Goal: Task Accomplishment & Management: Manage account settings

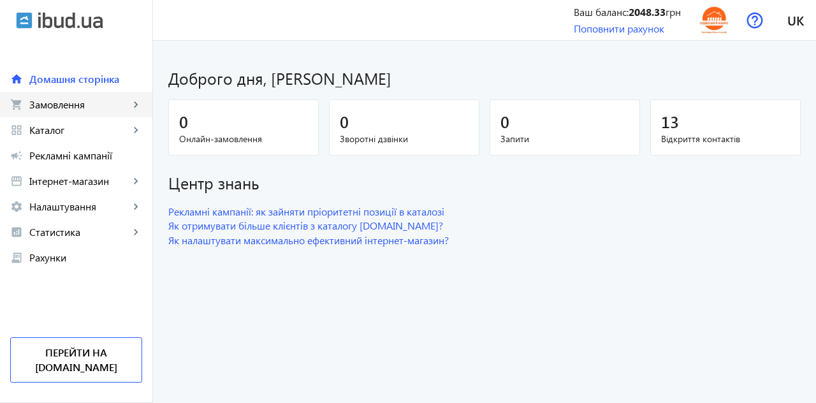
click at [60, 112] on link "shopping_cart Замовлення keyboard_arrow_right" at bounding box center [76, 104] width 152 height 25
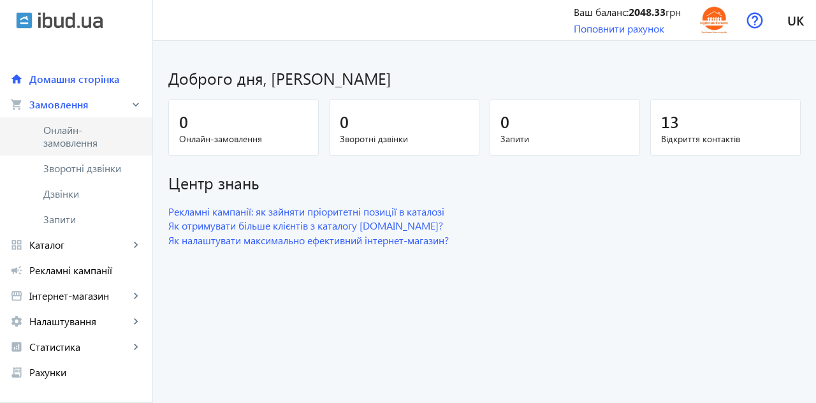
click at [61, 138] on span "Онлайн-замовлення" at bounding box center [85, 136] width 85 height 25
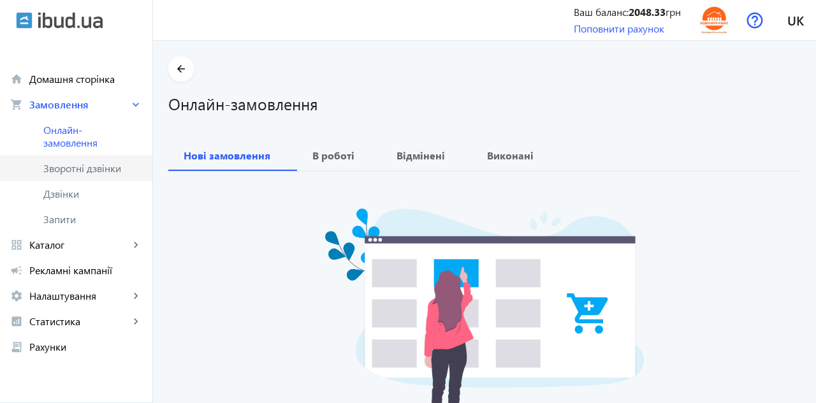
click at [61, 170] on span "Зворотні дзвінки" at bounding box center [85, 168] width 85 height 13
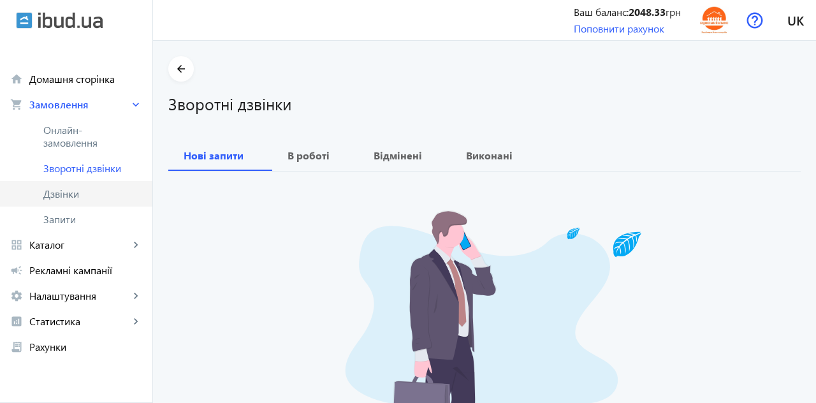
click at [56, 194] on span "Дзвінки" at bounding box center [92, 193] width 99 height 13
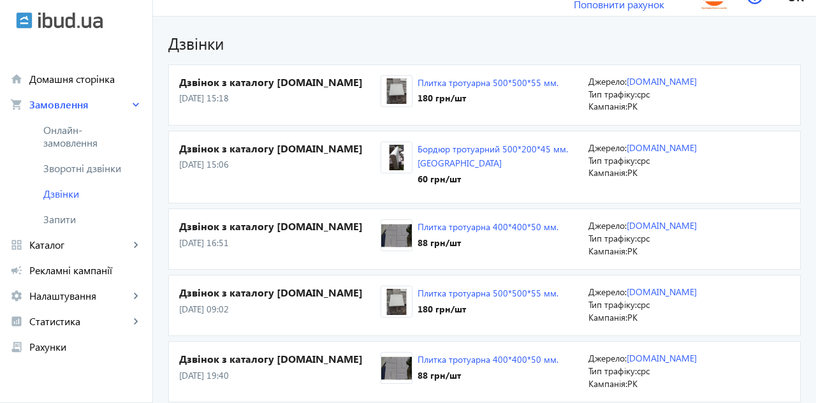
scroll to position [22, 0]
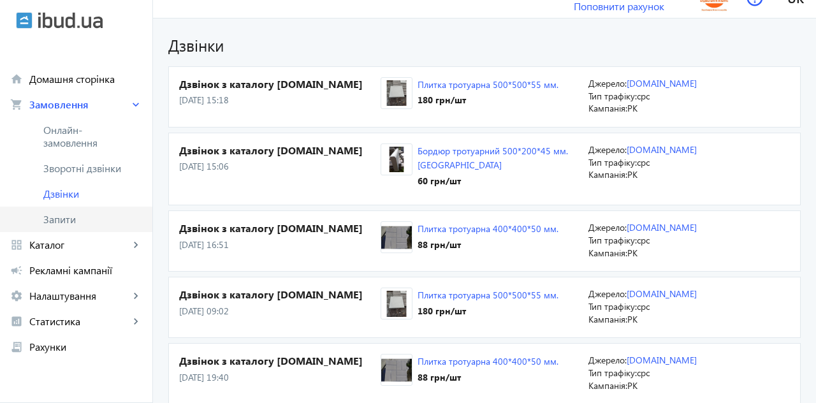
click at [61, 222] on span "Запити" at bounding box center [92, 219] width 99 height 13
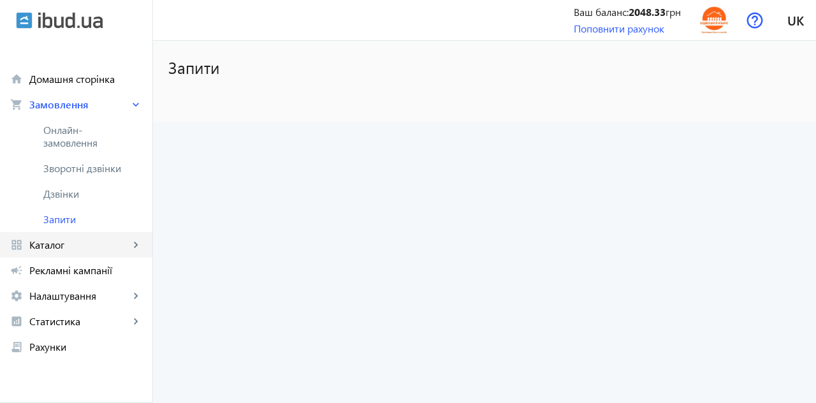
click at [43, 246] on span "Каталог" at bounding box center [79, 244] width 100 height 13
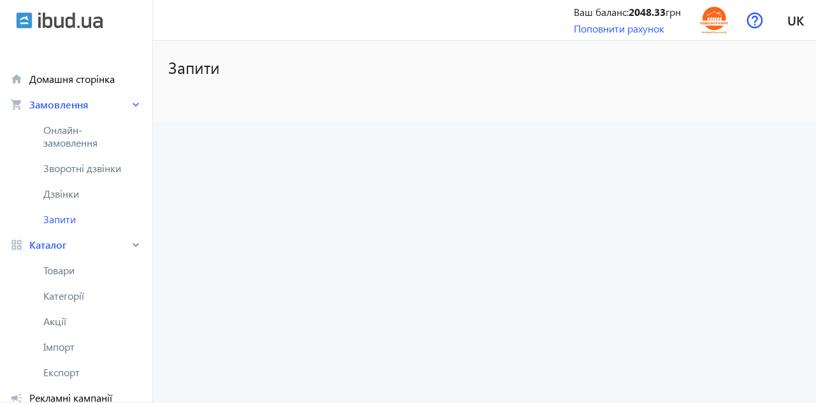
click at [51, 271] on span "Товари" at bounding box center [92, 270] width 99 height 13
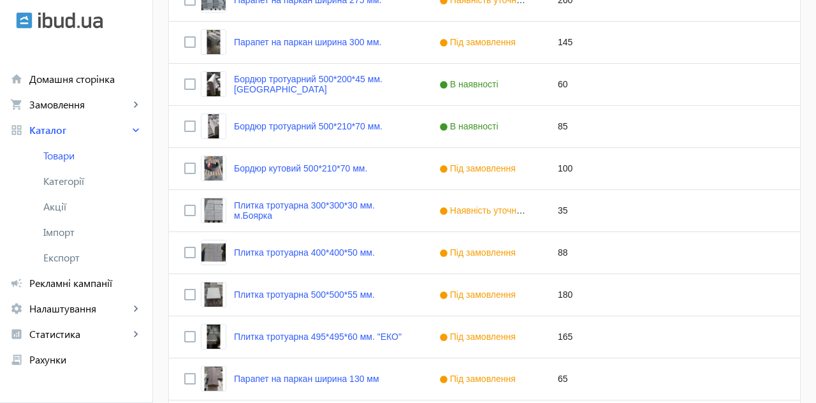
scroll to position [620, 0]
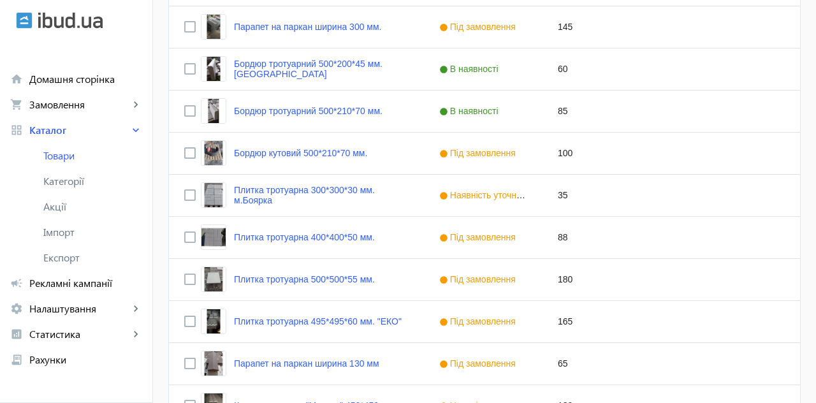
click at [268, 199] on link "Плитка тротуарна 300*300*30 мм. м.Боярка" at bounding box center [321, 195] width 175 height 20
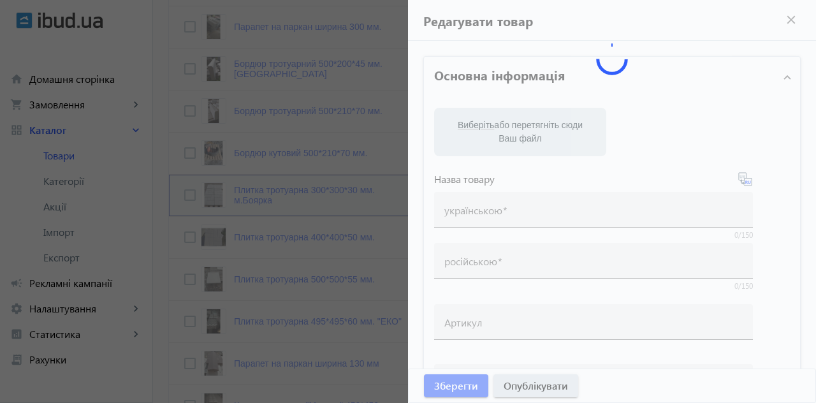
type input "Плитка тротуарна 300*300*30 мм. м.Боярка"
type input "Тротуарная плитка 300*300*30 мм. г. Боярка"
type input "35"
type input "250"
type input "99999999.99"
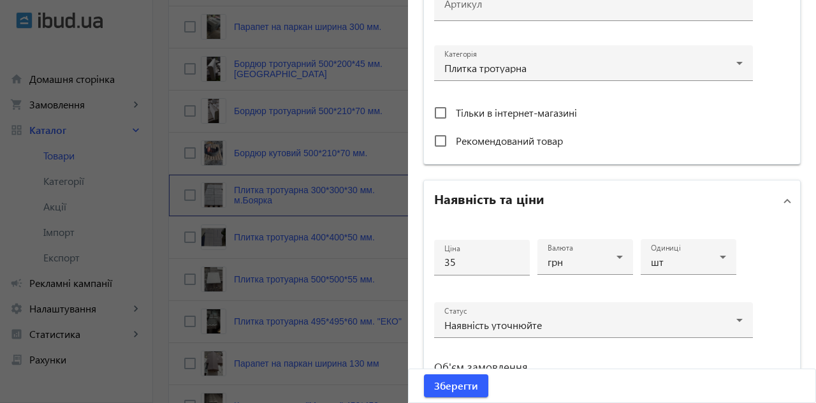
scroll to position [447, 0]
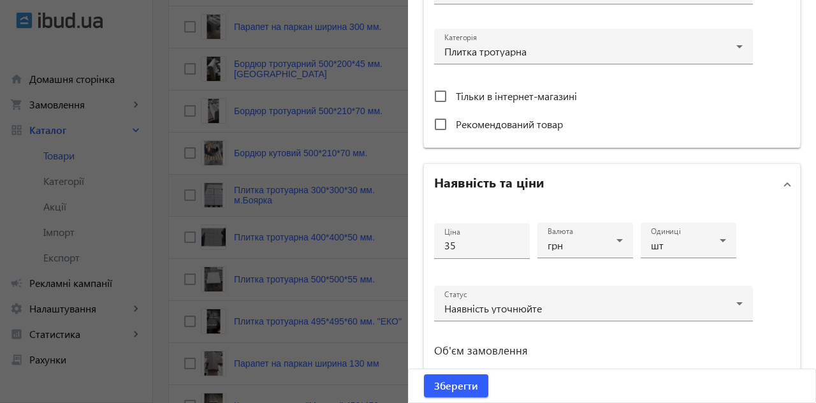
click at [478, 243] on input "35" at bounding box center [481, 244] width 75 height 13
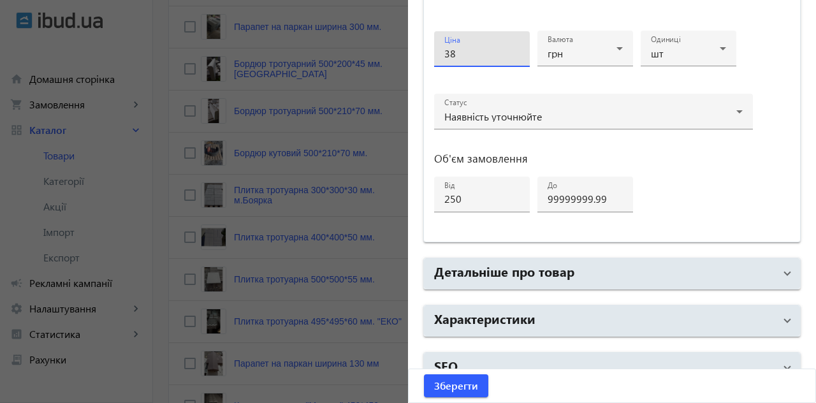
scroll to position [659, 0]
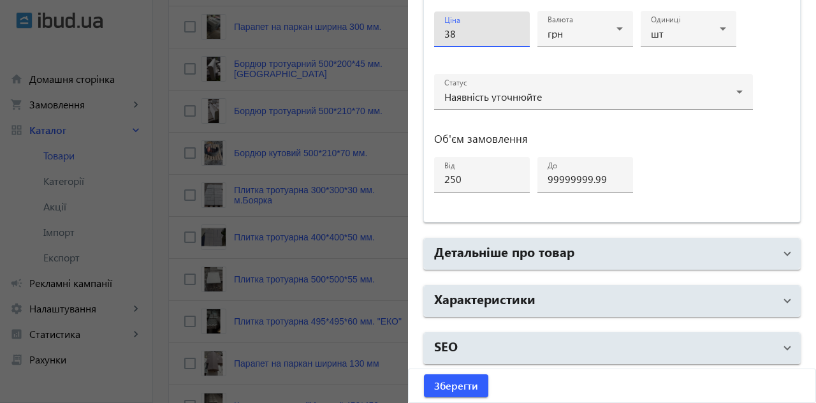
type input "38"
click at [675, 251] on mat-panel-title "Детальніше про товар" at bounding box center [604, 253] width 340 height 23
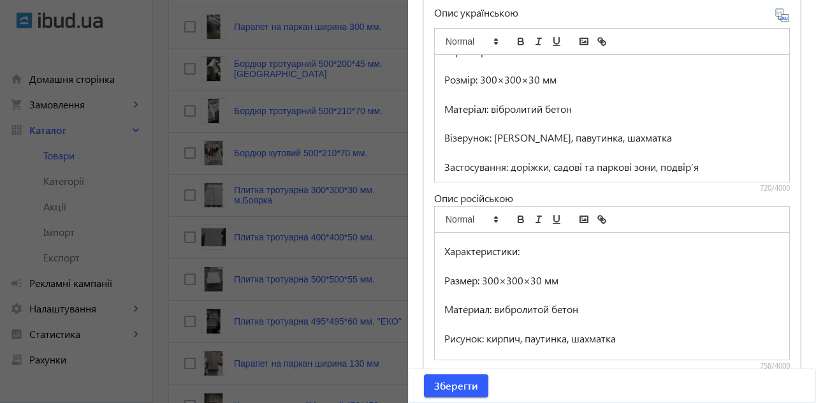
scroll to position [438, 0]
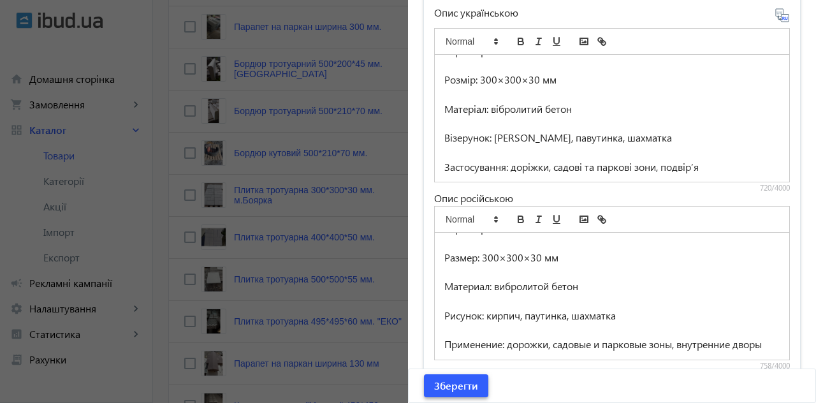
click at [465, 387] on span "Зберегти" at bounding box center [456, 386] width 44 height 14
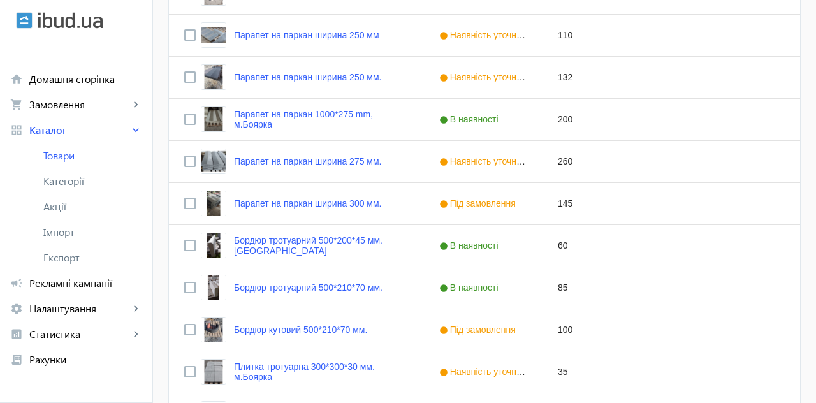
scroll to position [0, 0]
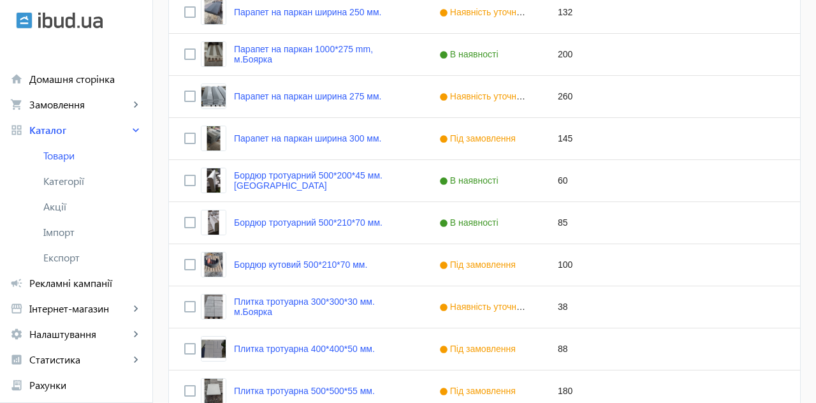
scroll to position [516, 0]
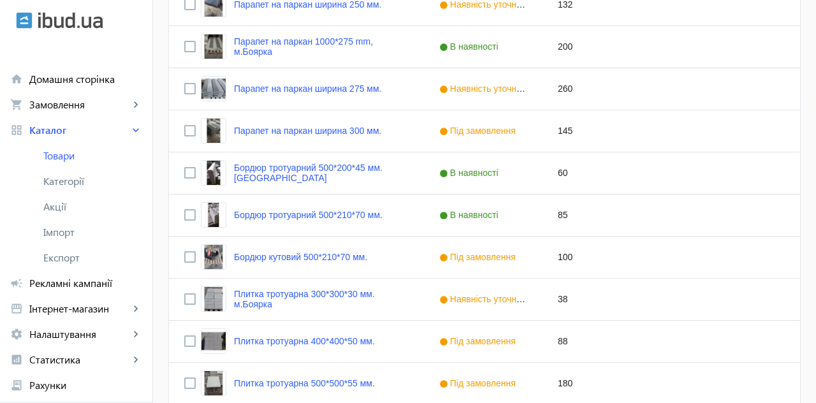
click at [358, 300] on link "Плитка тротуарна 300*300*30 мм. м.Боярка" at bounding box center [321, 299] width 175 height 20
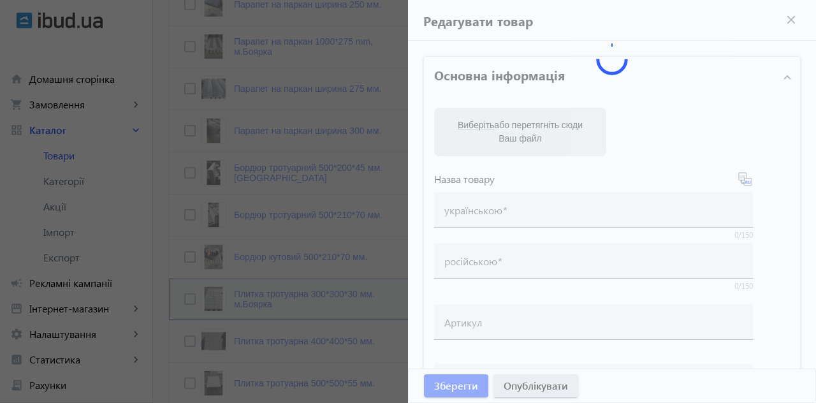
type input "Плитка тротуарна 300*300*30 мм. м.Боярка"
type input "Тротуарная плитка 300*300*30 мм. г. [GEOGRAPHIC_DATA]"
type input "38"
type input "250"
type input "99999999.99"
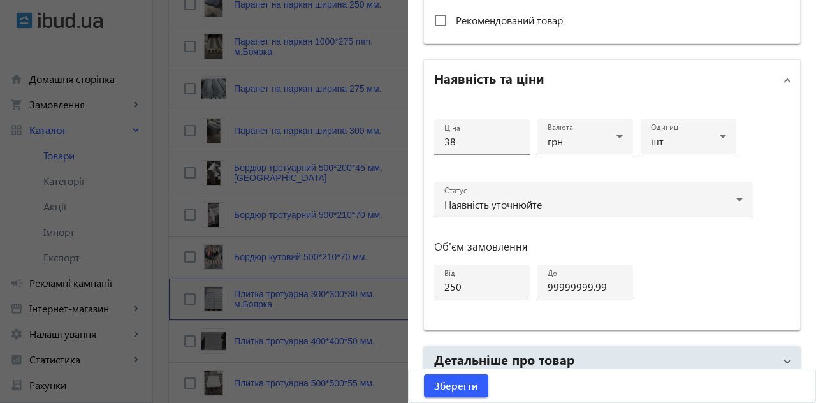
scroll to position [558, 0]
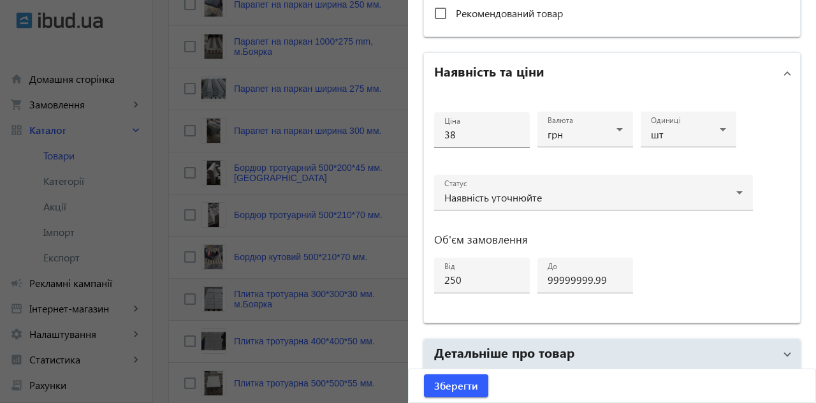
click at [738, 192] on icon at bounding box center [739, 192] width 6 height 3
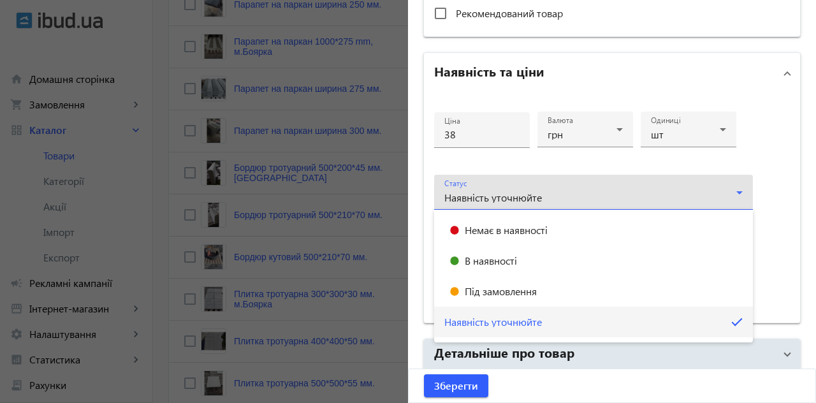
click at [514, 260] on span "В наявності" at bounding box center [491, 261] width 52 height 10
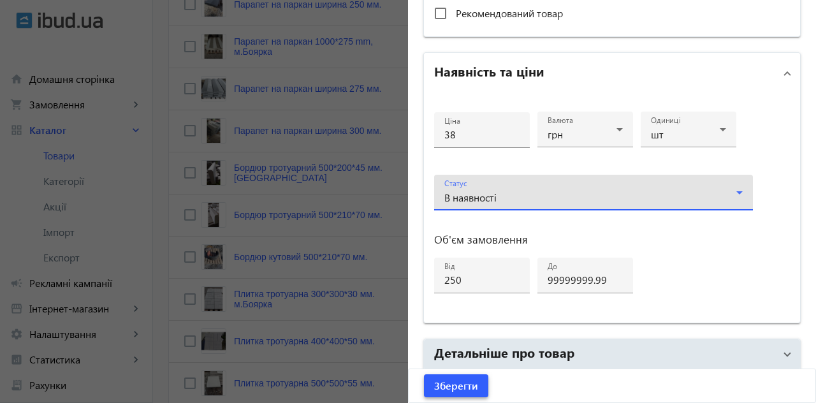
click at [468, 381] on span "Зберегти" at bounding box center [456, 386] width 44 height 14
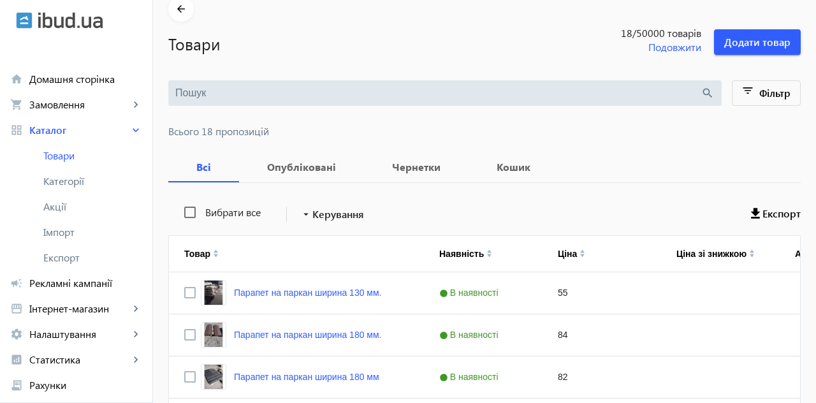
scroll to position [65, 0]
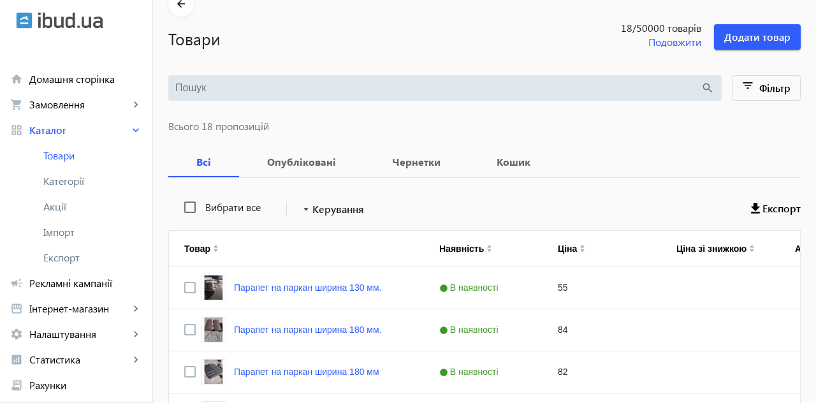
click at [50, 284] on span "Рекламні кампанії" at bounding box center [85, 283] width 113 height 13
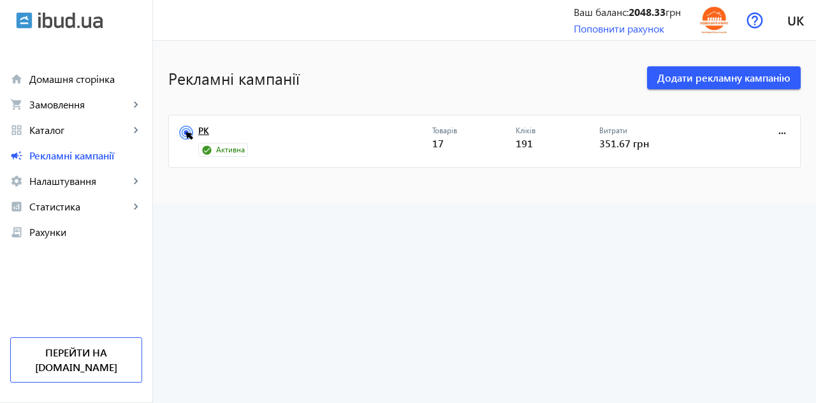
click at [204, 134] on link "РК" at bounding box center [315, 135] width 234 height 18
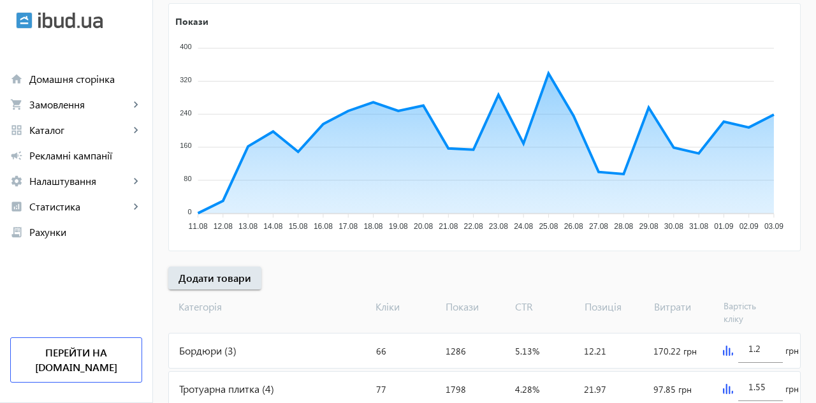
scroll to position [238, 0]
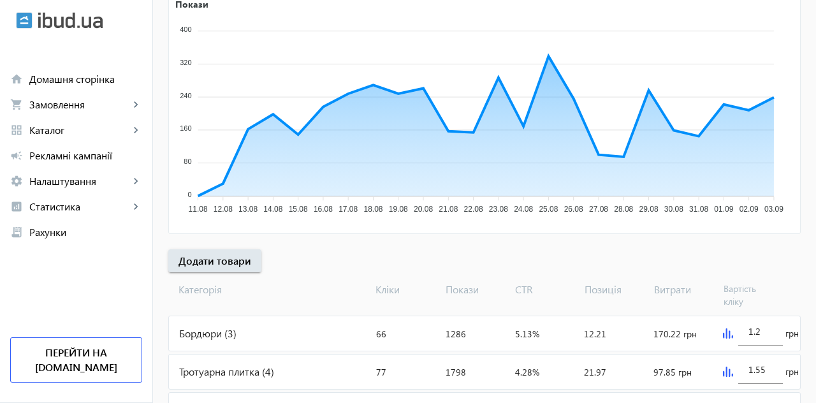
click at [209, 321] on div "Бордюри (3)" at bounding box center [270, 333] width 202 height 34
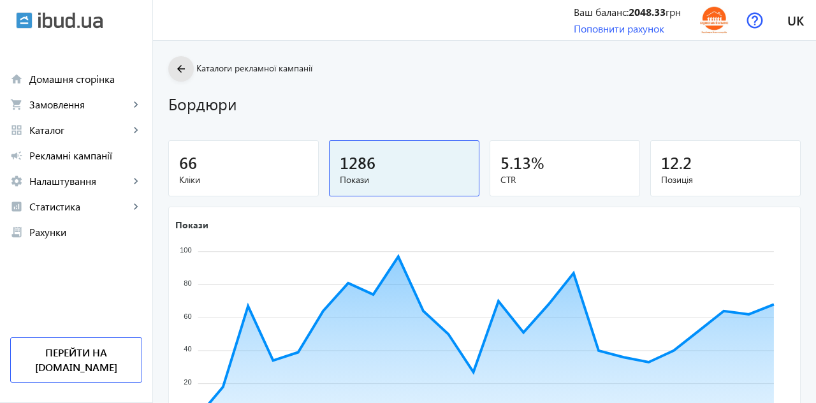
click at [178, 77] on span at bounding box center [180, 69] width 25 height 31
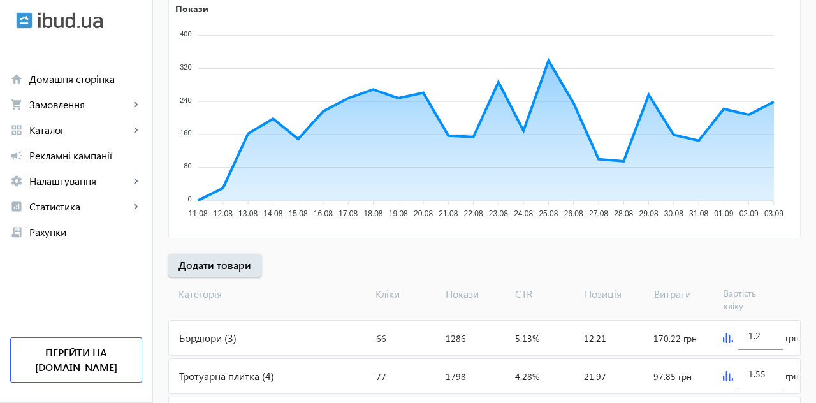
scroll to position [238, 0]
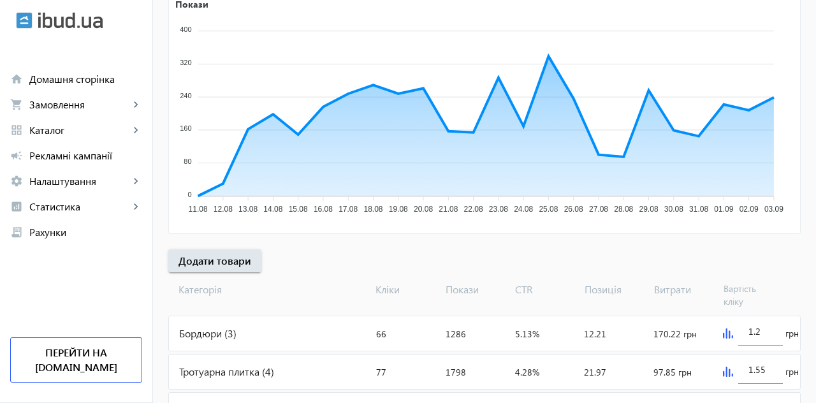
click at [245, 373] on div "Тротуарна плитка (4)" at bounding box center [270, 371] width 202 height 34
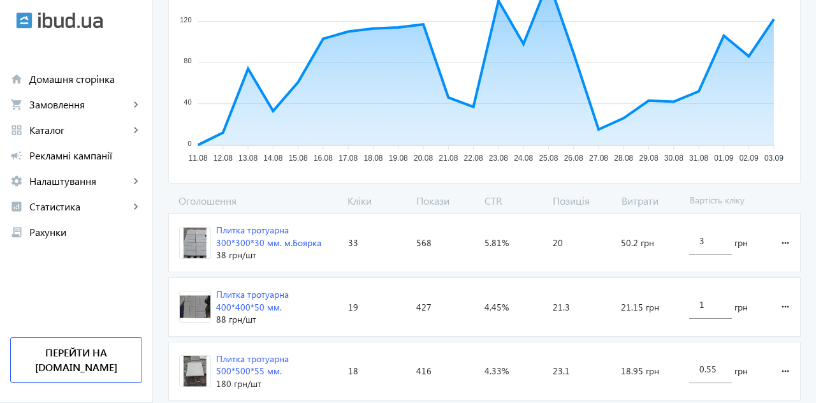
scroll to position [275, 0]
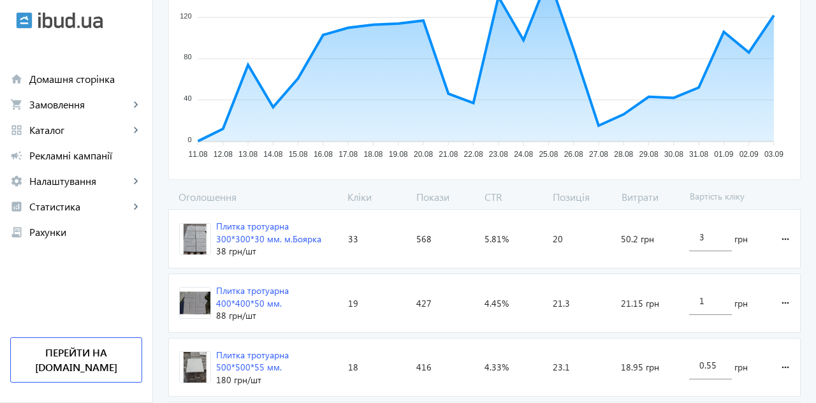
click at [714, 234] on input "3" at bounding box center [710, 237] width 22 height 12
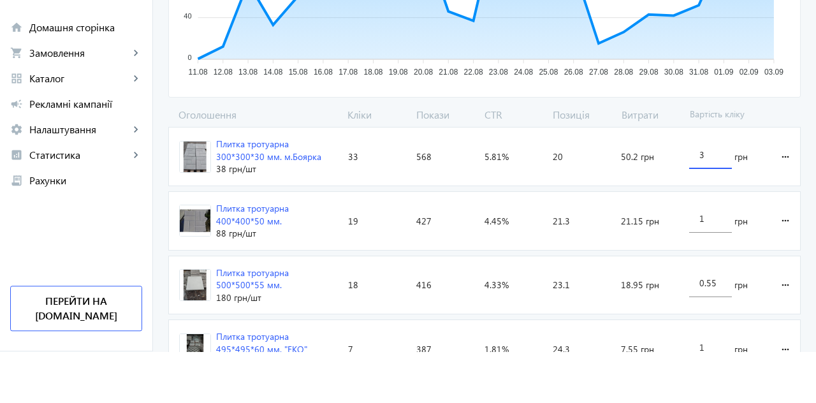
scroll to position [306, 0]
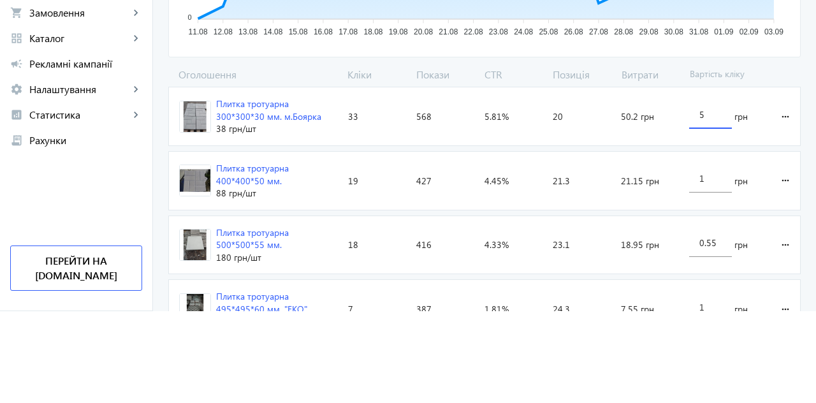
type input "5"
click at [783, 208] on loading-spinner "Оголошення Кліки Покази CTR Позиція Витрати Вартість кліку Плитка тротуарна 300…" at bounding box center [484, 297] width 632 height 277
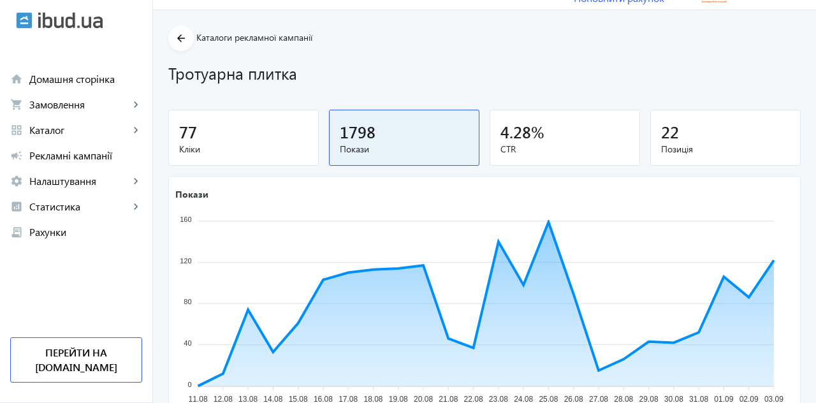
scroll to position [30, 0]
click at [179, 39] on mat-icon "arrow_back" at bounding box center [181, 39] width 16 height 16
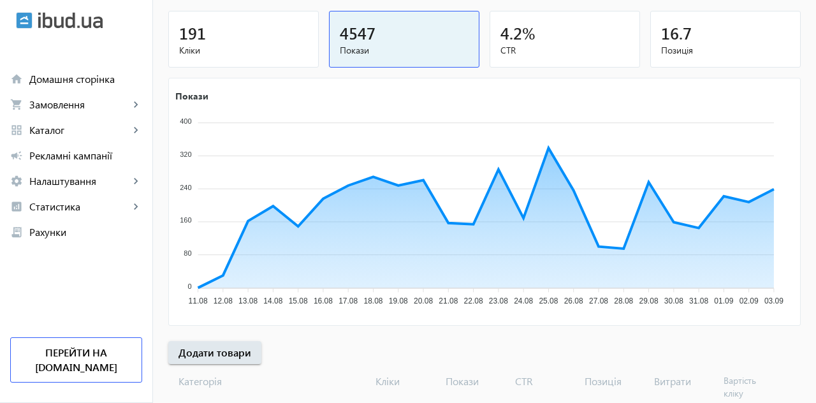
scroll to position [238, 0]
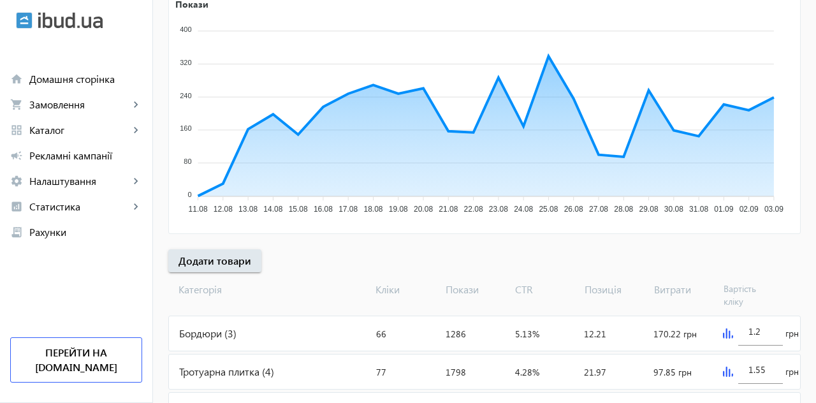
click at [252, 402] on div "Кришки на паркан (10)" at bounding box center [270, 410] width 202 height 34
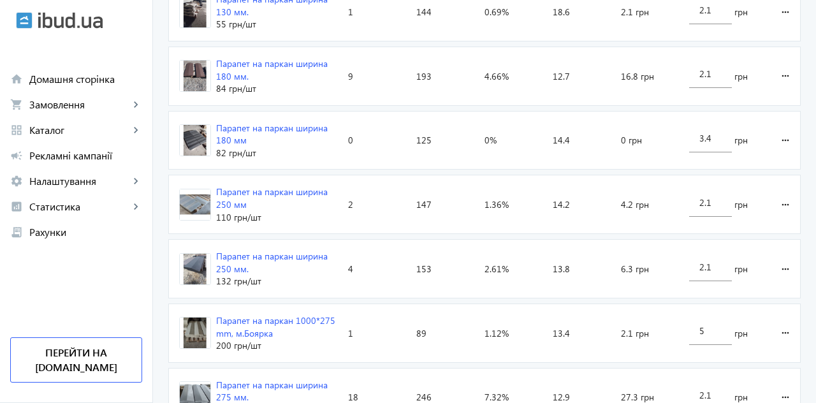
scroll to position [503, 0]
click at [706, 327] on input "5" at bounding box center [710, 330] width 22 height 12
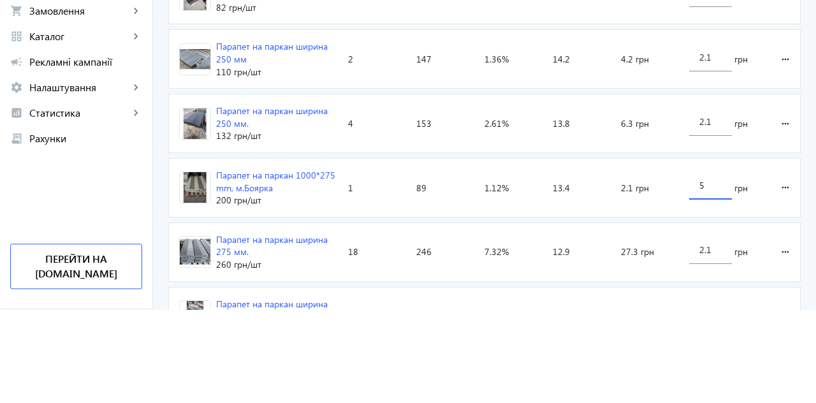
scroll to position [554, 0]
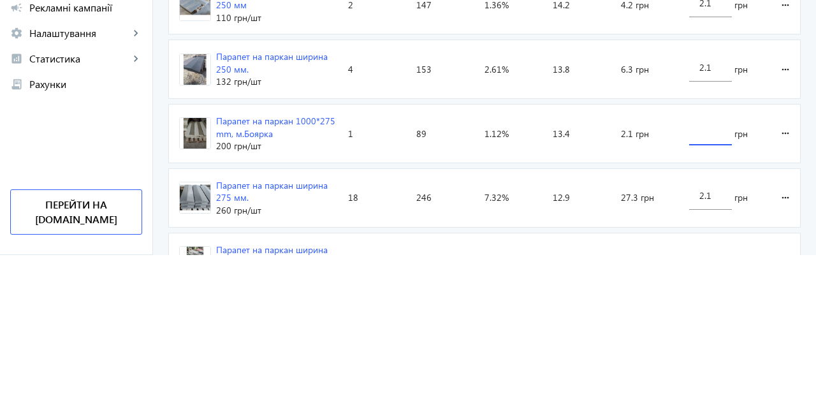
type input "6"
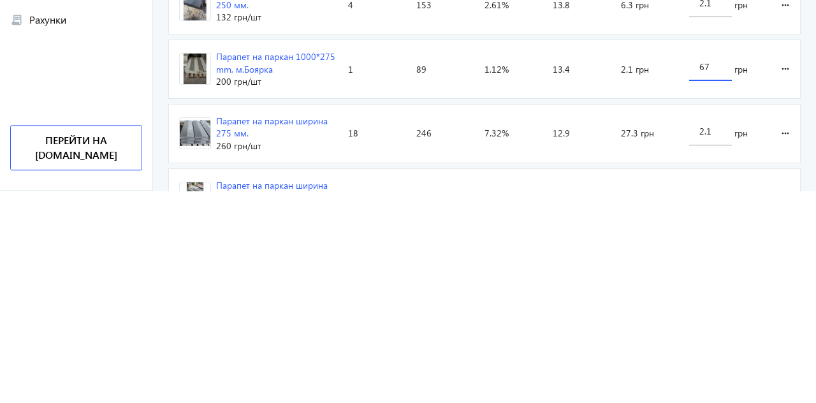
type input "6"
type input "7"
click at [785, 284] on loading-spinner "Оголошення Кліки Покази CTR Позиція Витрати Вартість кліку Парапет на паркан ши…" at bounding box center [484, 242] width 632 height 662
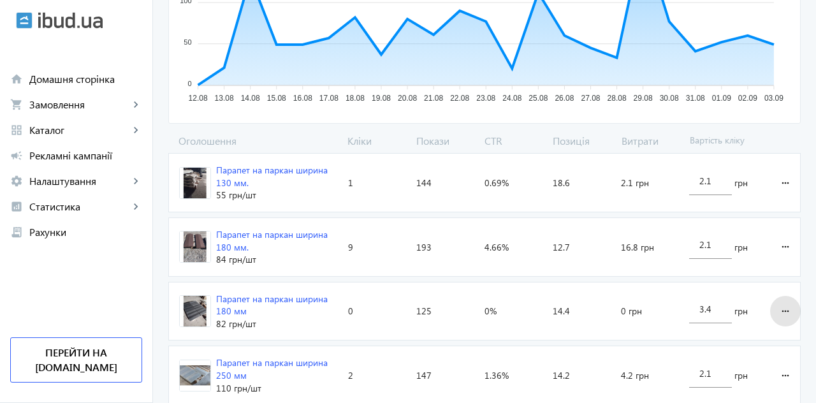
scroll to position [333, 0]
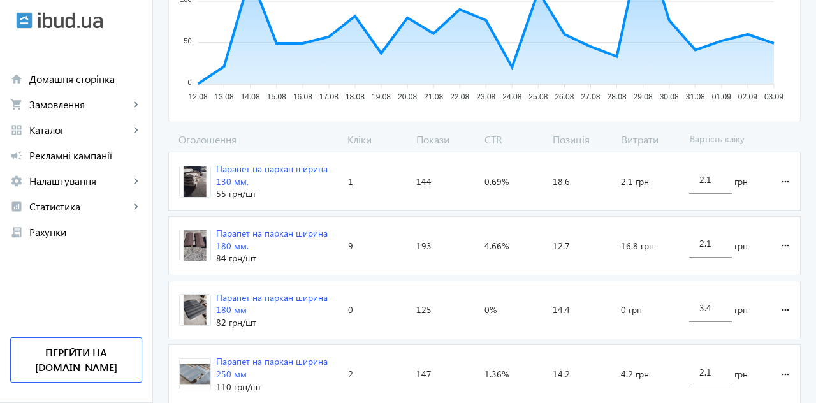
click at [709, 307] on input "3.4" at bounding box center [710, 307] width 22 height 12
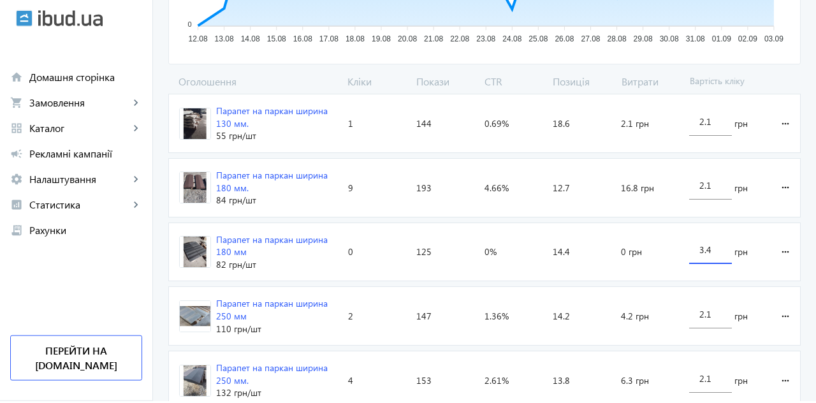
scroll to position [389, 0]
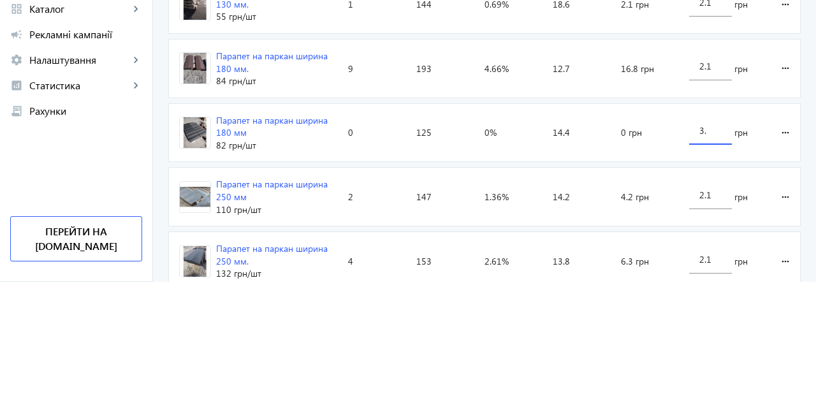
type input "3"
type input "7"
click at [783, 254] on loading-spinner "Оголошення Кліки Покази CTR Позиція Витрати Вартість кліку Парапет на паркан ши…" at bounding box center [484, 407] width 632 height 662
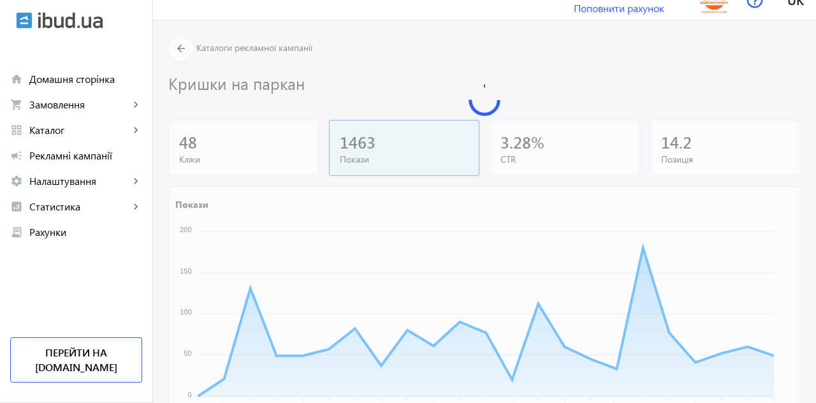
scroll to position [0, 0]
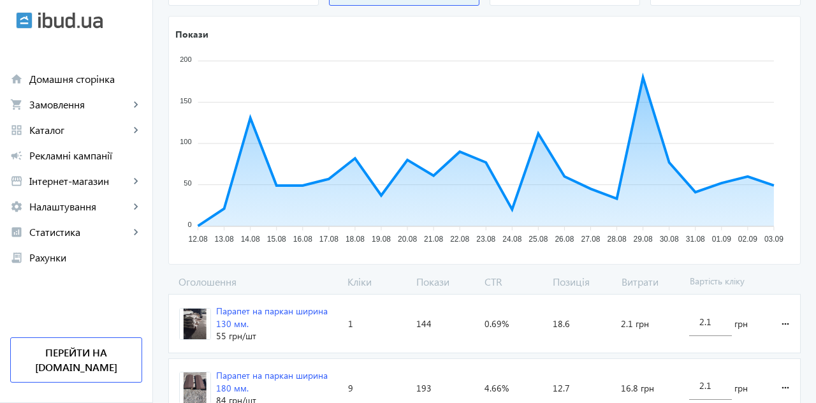
scroll to position [188, 0]
